Goal: Task Accomplishment & Management: Use online tool/utility

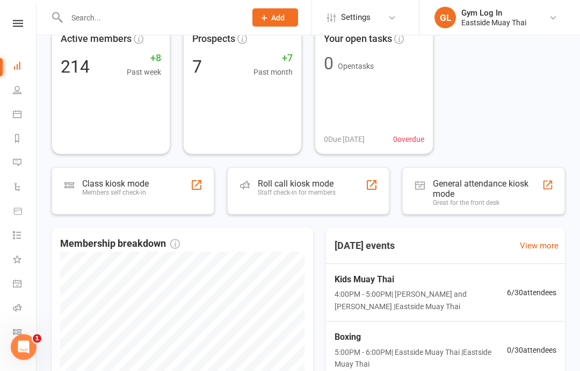
scroll to position [68, 0]
click at [378, 288] on span "4:00PM - 5:00PM | Yannik Wijetilaka and Tyler D'Lemos | Eastside Muay Thai" at bounding box center [421, 300] width 172 height 24
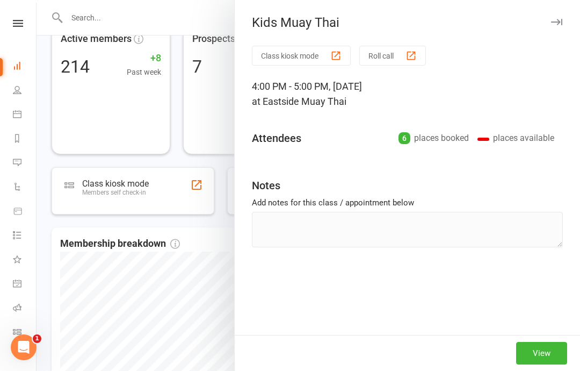
click at [372, 283] on div "Class kiosk mode Roll call 4:00 PM - 5:00 PM, Monday, September, 15, 2025 at Ea…" at bounding box center [407, 190] width 345 height 289
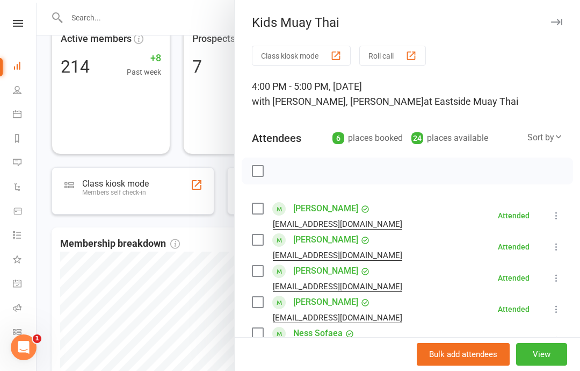
scroll to position [0, 0]
click at [562, 19] on icon "button" at bounding box center [556, 22] width 11 height 6
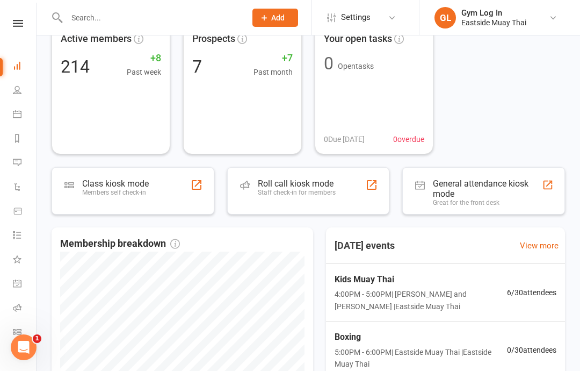
click at [100, 19] on input "text" at bounding box center [150, 17] width 175 height 15
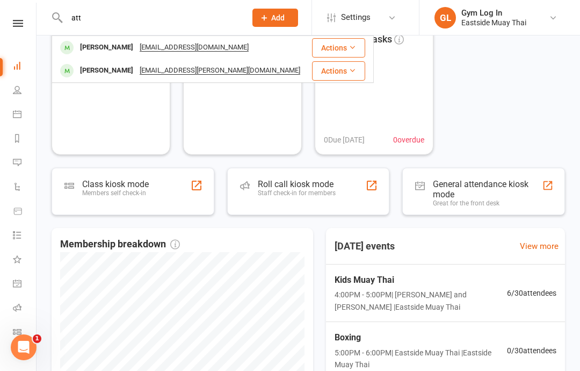
type input "att"
click at [362, 47] on button "Actions" at bounding box center [338, 47] width 53 height 19
click at [369, 200] on div "Roll call kiosk mode Staff check-in for members" at bounding box center [308, 190] width 163 height 47
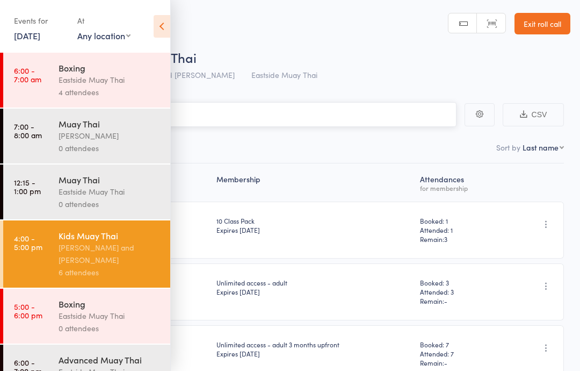
click at [348, 116] on input "search" at bounding box center [236, 114] width 441 height 25
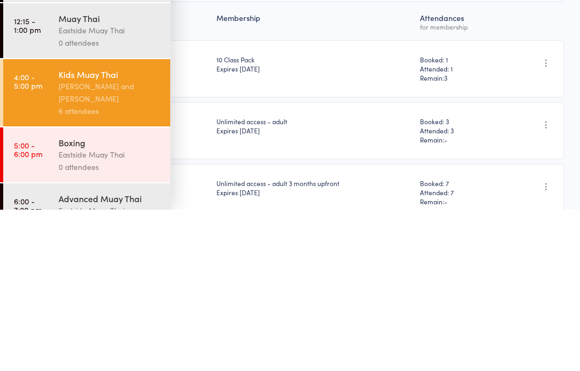
click at [98, 241] on div "[PERSON_NAME] and [PERSON_NAME]" at bounding box center [110, 253] width 103 height 25
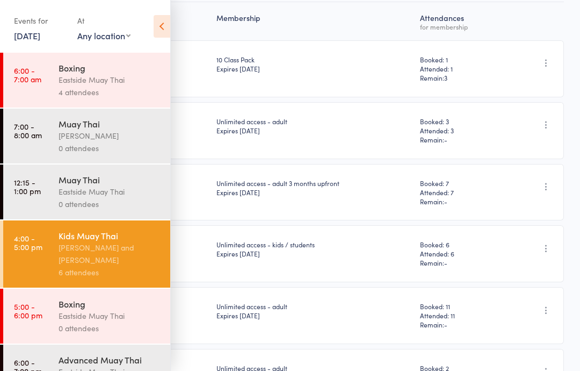
click at [168, 23] on icon at bounding box center [162, 26] width 17 height 23
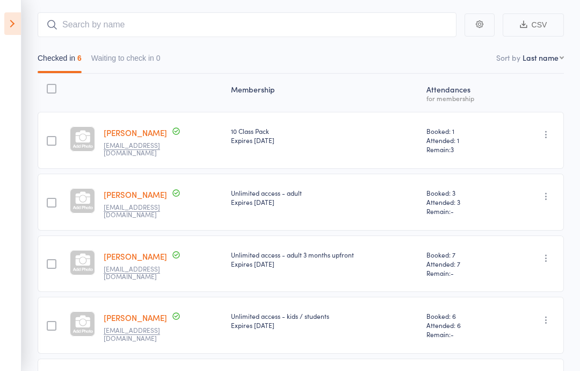
scroll to position [0, 0]
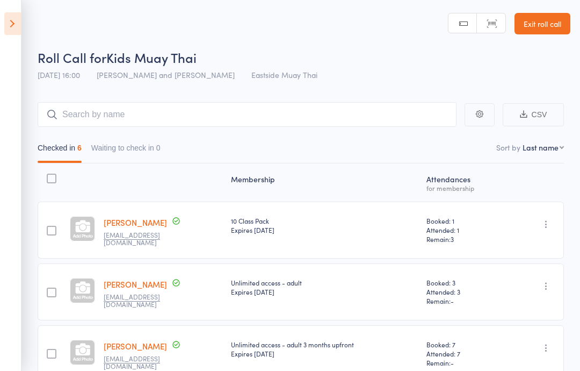
click at [16, 13] on icon at bounding box center [12, 23] width 17 height 23
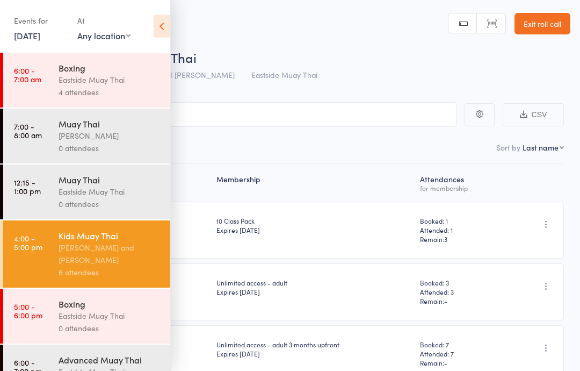
click at [90, 266] on div "[PERSON_NAME] and [PERSON_NAME]" at bounding box center [110, 253] width 103 height 25
click at [156, 26] on icon at bounding box center [162, 26] width 17 height 23
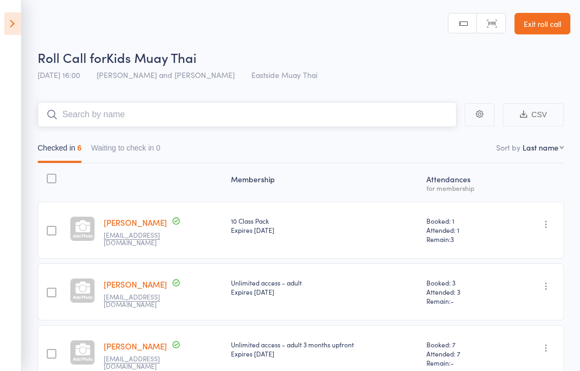
click at [268, 109] on input "search" at bounding box center [247, 114] width 419 height 25
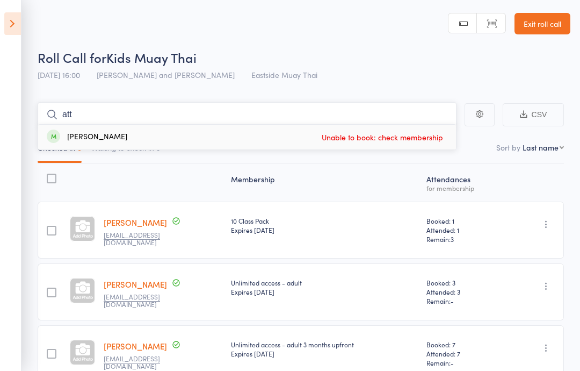
type input "att"
click at [130, 127] on div "Attila Otvos Unable to book: check membership" at bounding box center [247, 137] width 418 height 25
type input "atill"
click at [109, 132] on div "Attila Otvos Unable to book: check membership" at bounding box center [247, 137] width 418 height 25
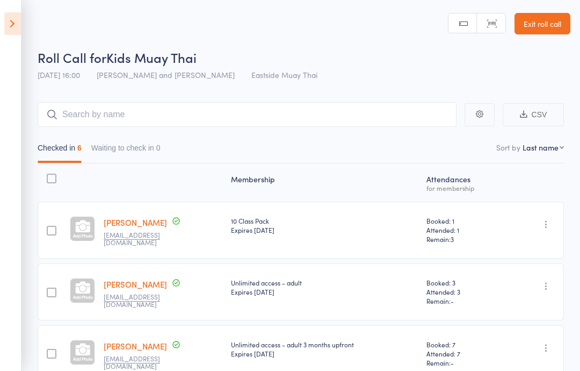
click at [20, 22] on icon at bounding box center [12, 23] width 17 height 23
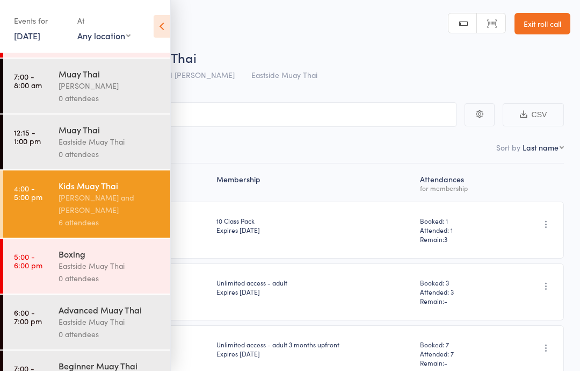
click at [164, 23] on icon at bounding box center [162, 26] width 17 height 23
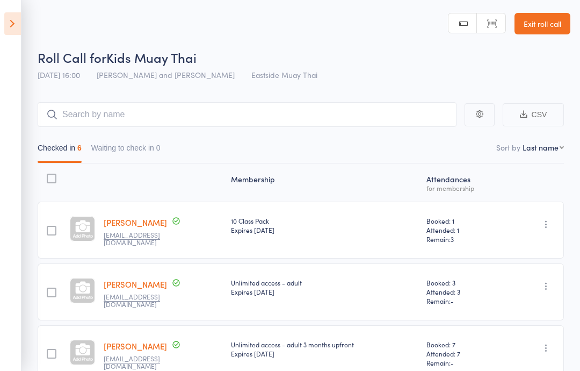
click at [218, 100] on main "CSV Checked in 6 Waiting to check in 0 Sort by Last name First name Last name B…" at bounding box center [290, 350] width 580 height 529
click at [208, 117] on input "search" at bounding box center [247, 114] width 419 height 25
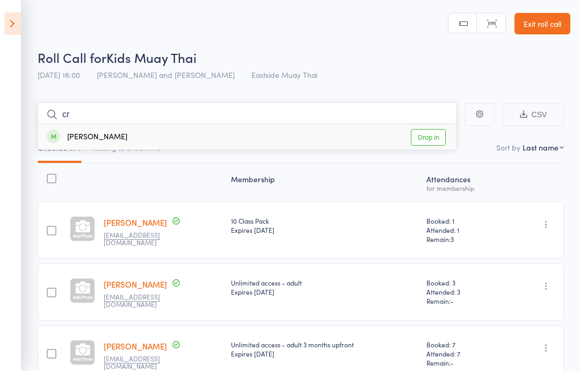
type input "c"
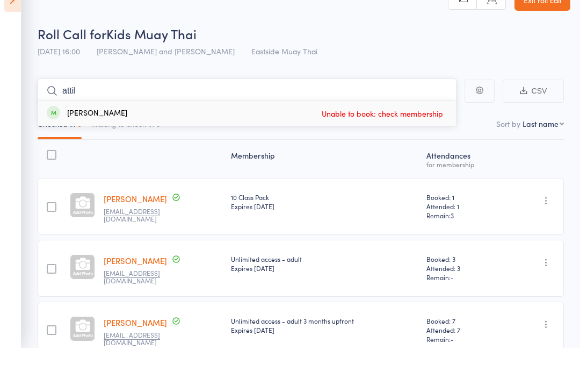
type input "attil"
click at [367, 129] on span "Unable to book: check membership" at bounding box center [382, 137] width 127 height 16
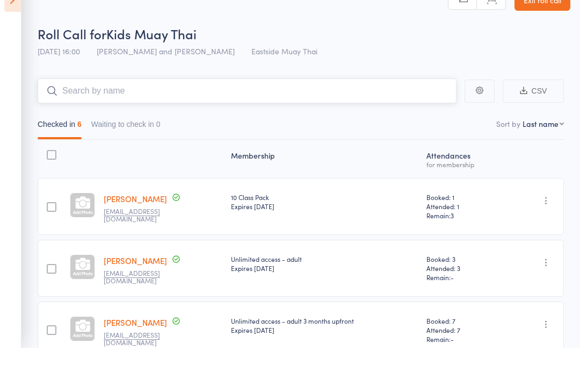
click at [297, 138] on nav "Checked in 6 Waiting to check in 0" at bounding box center [301, 150] width 536 height 25
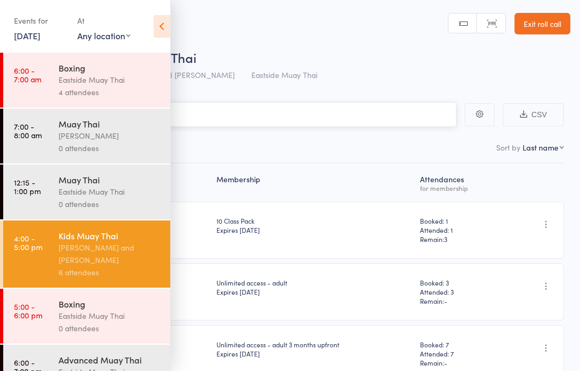
click at [255, 117] on input "search" at bounding box center [236, 114] width 441 height 25
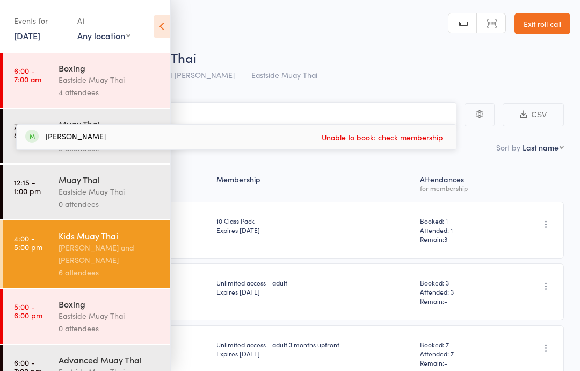
type input "att"
click at [80, 134] on div "[PERSON_NAME]" at bounding box center [65, 137] width 81 height 12
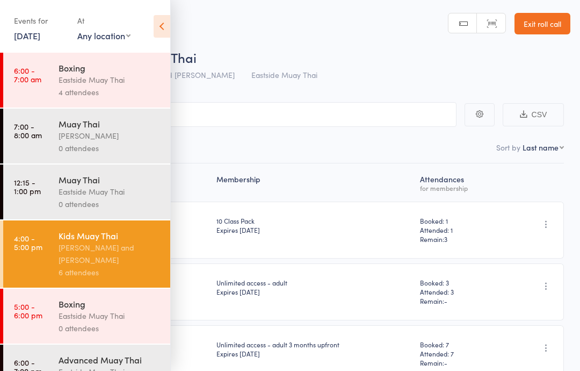
click at [161, 28] on icon at bounding box center [162, 26] width 17 height 23
